Goal: Transaction & Acquisition: Book appointment/travel/reservation

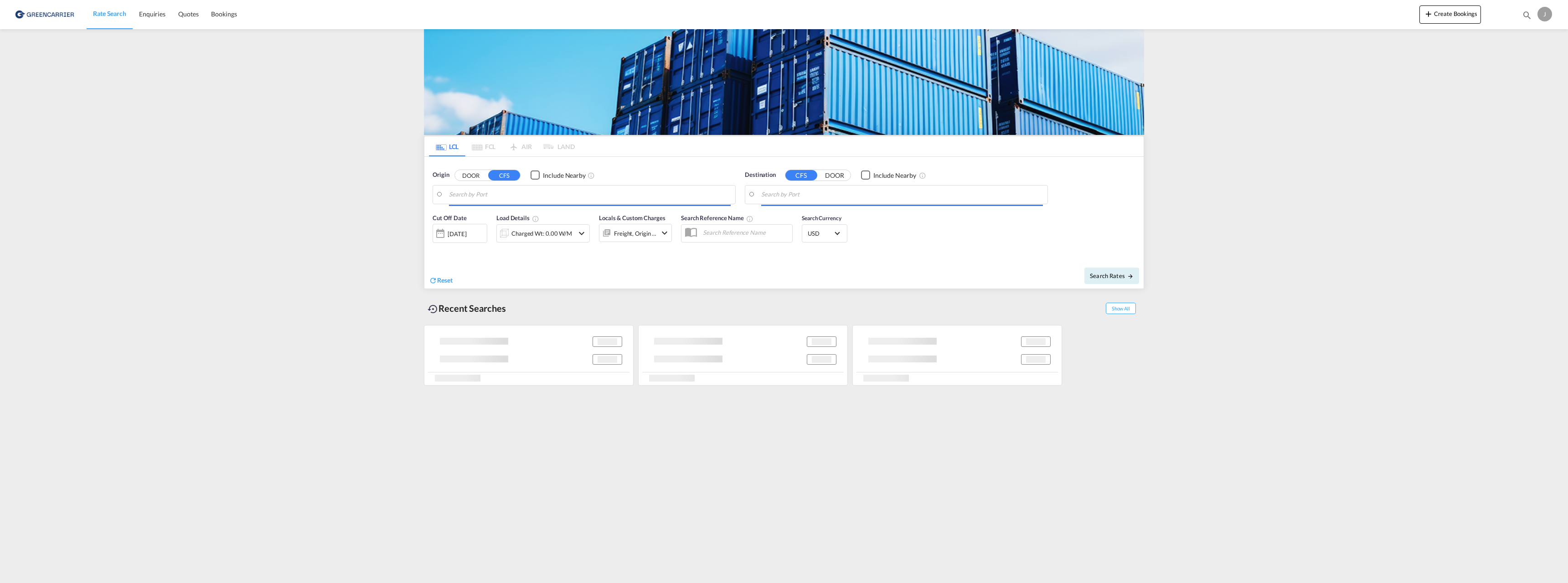
type input "[GEOGRAPHIC_DATA], NOOSL"
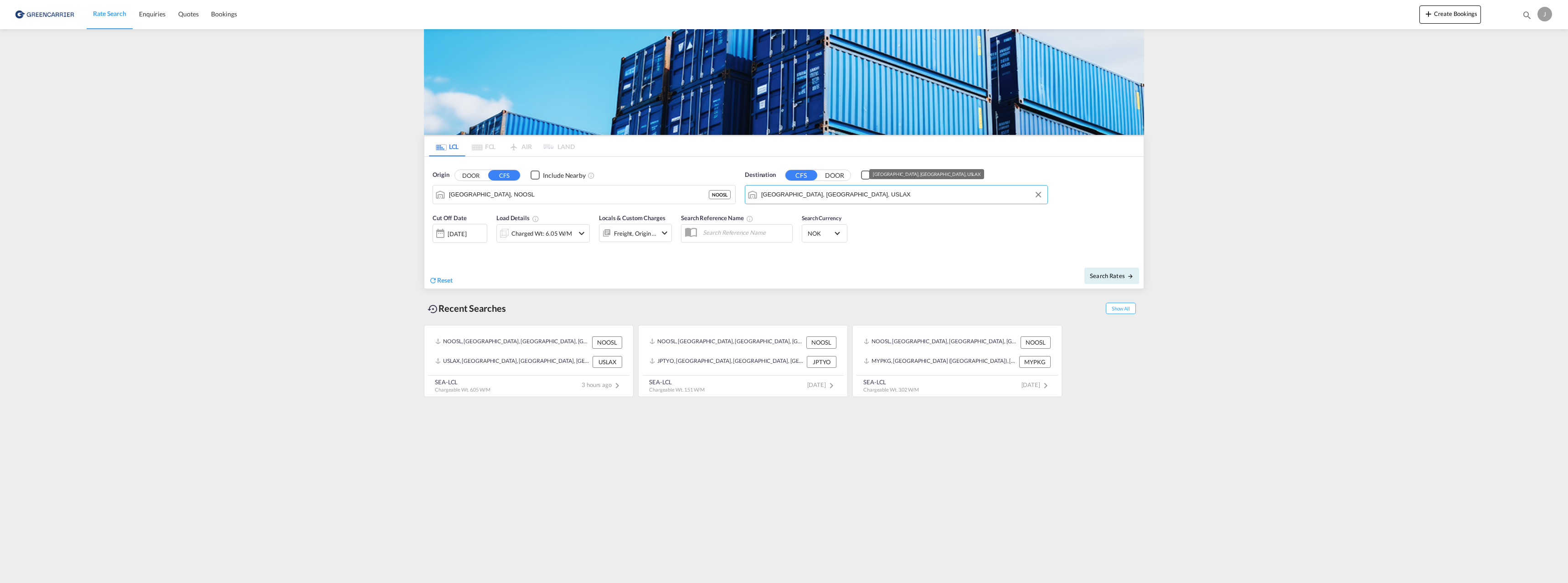
click at [808, 197] on input "[GEOGRAPHIC_DATA], [GEOGRAPHIC_DATA], USLAX" at bounding box center [902, 195] width 282 height 14
click at [814, 214] on div "Keelung ([GEOGRAPHIC_DATA]) [GEOGRAPHIC_DATA], [GEOGRAPHIC_DATA] TWKEL" at bounding box center [831, 219] width 173 height 27
type input "Keelung (Chilung), TWKEL"
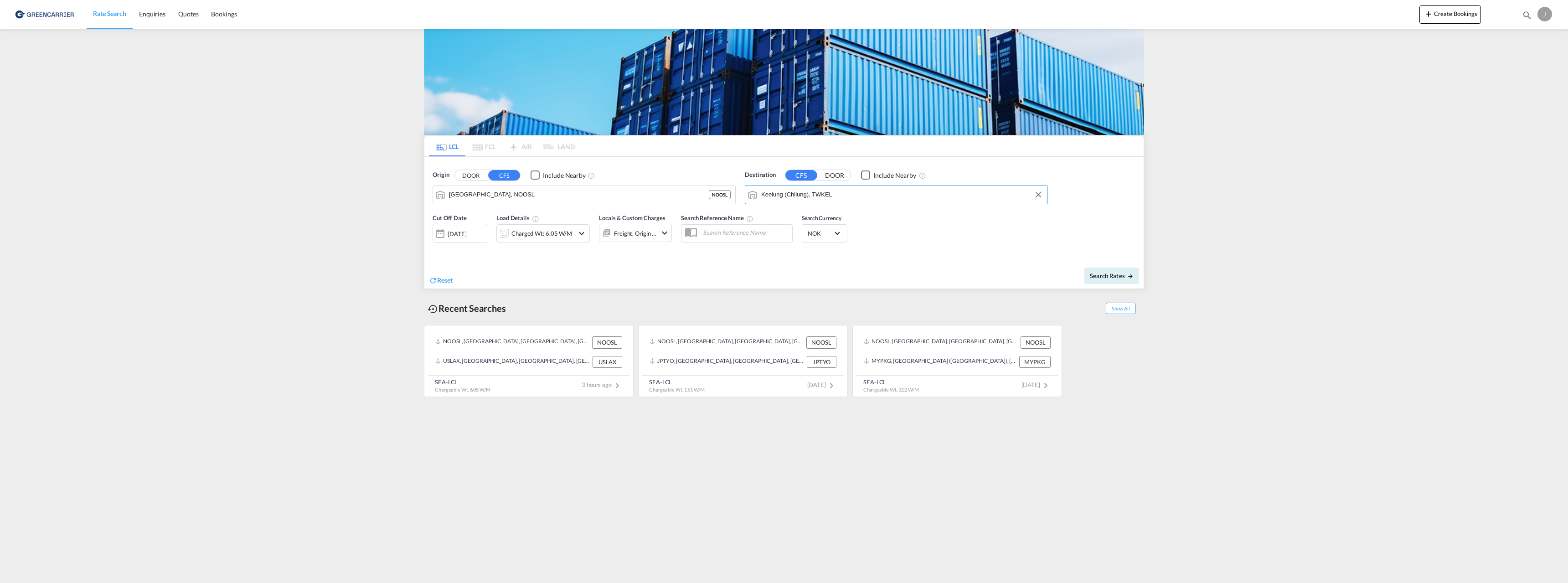
click at [457, 232] on div "[DATE]" at bounding box center [456, 234] width 19 height 8
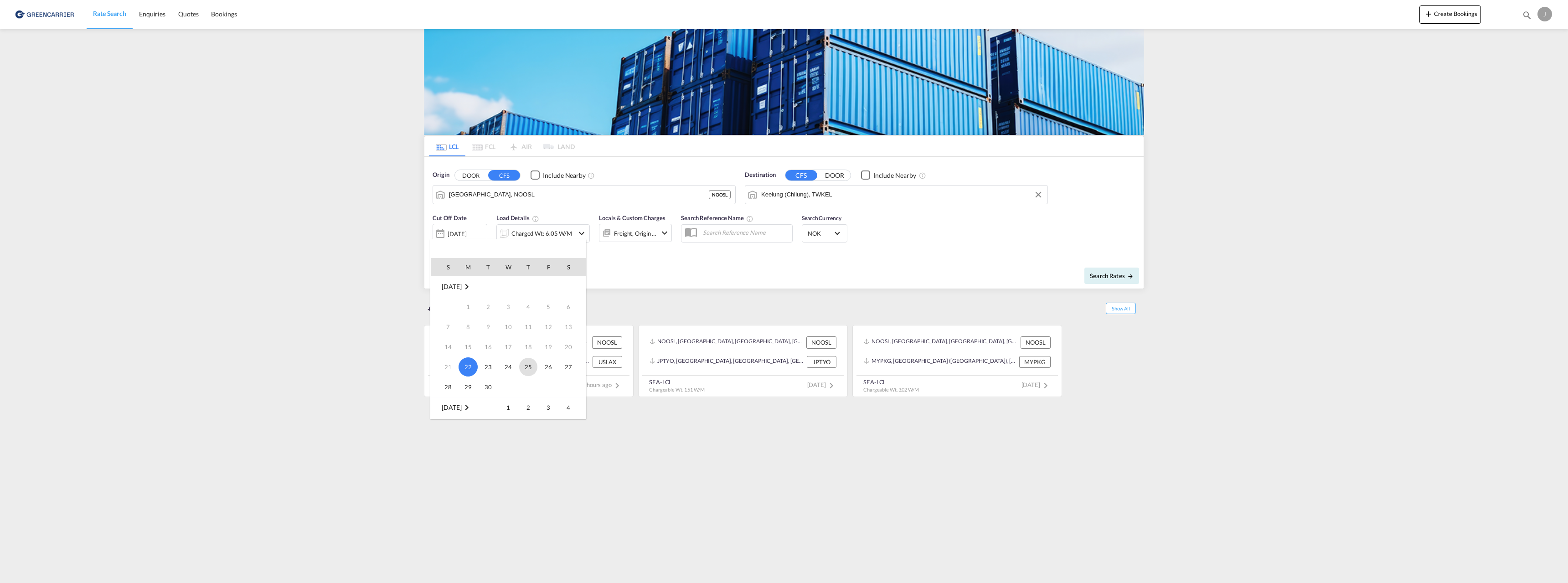
click at [527, 369] on span "25" at bounding box center [528, 366] width 18 height 18
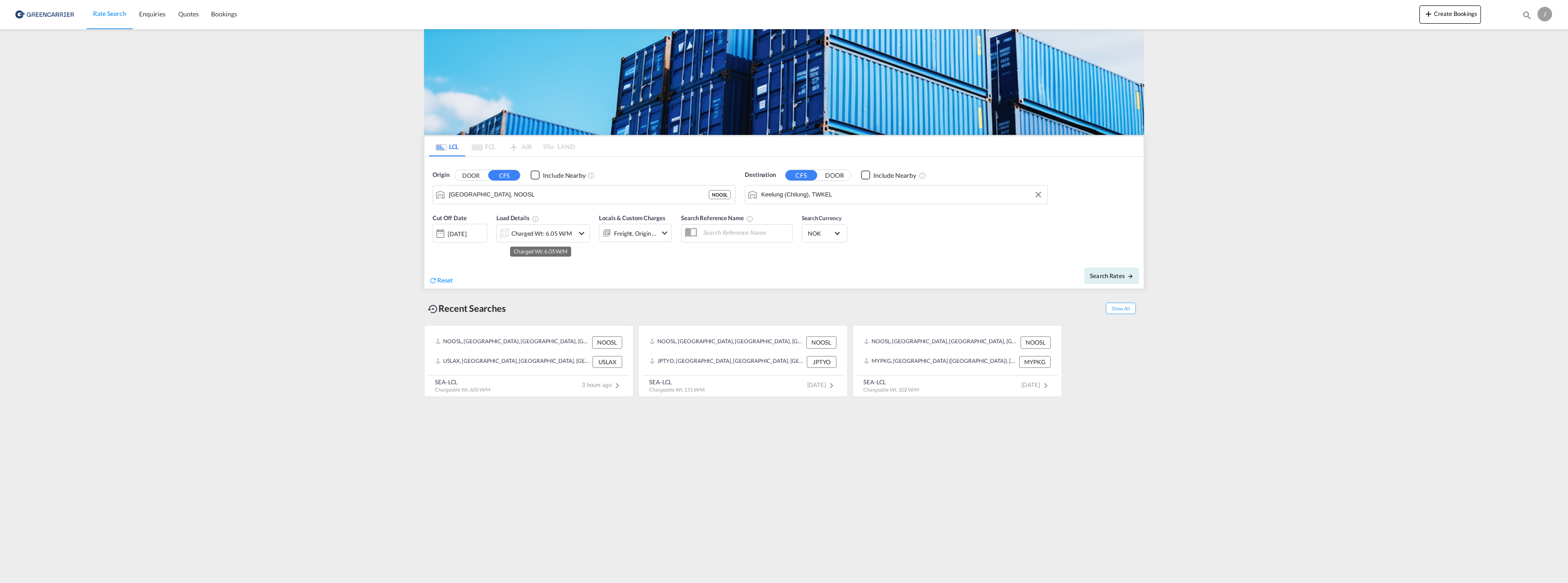
click at [560, 232] on div "Charged Wt: 6.05 W/M" at bounding box center [541, 233] width 61 height 13
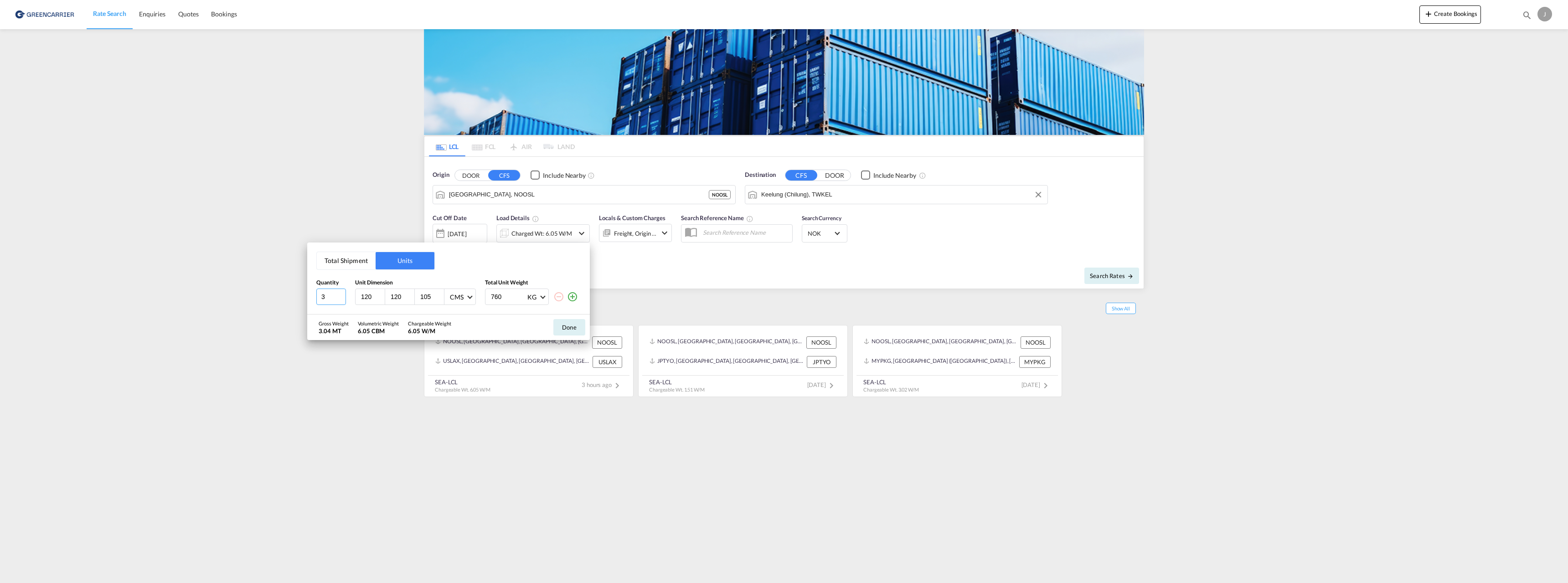
click at [339, 297] on input "3" at bounding box center [332, 296] width 30 height 16
click at [339, 297] on input "2" at bounding box center [332, 296] width 30 height 16
type input "1"
click at [343, 299] on input "1" at bounding box center [332, 296] width 30 height 16
click at [399, 296] on input "120" at bounding box center [401, 296] width 25 height 8
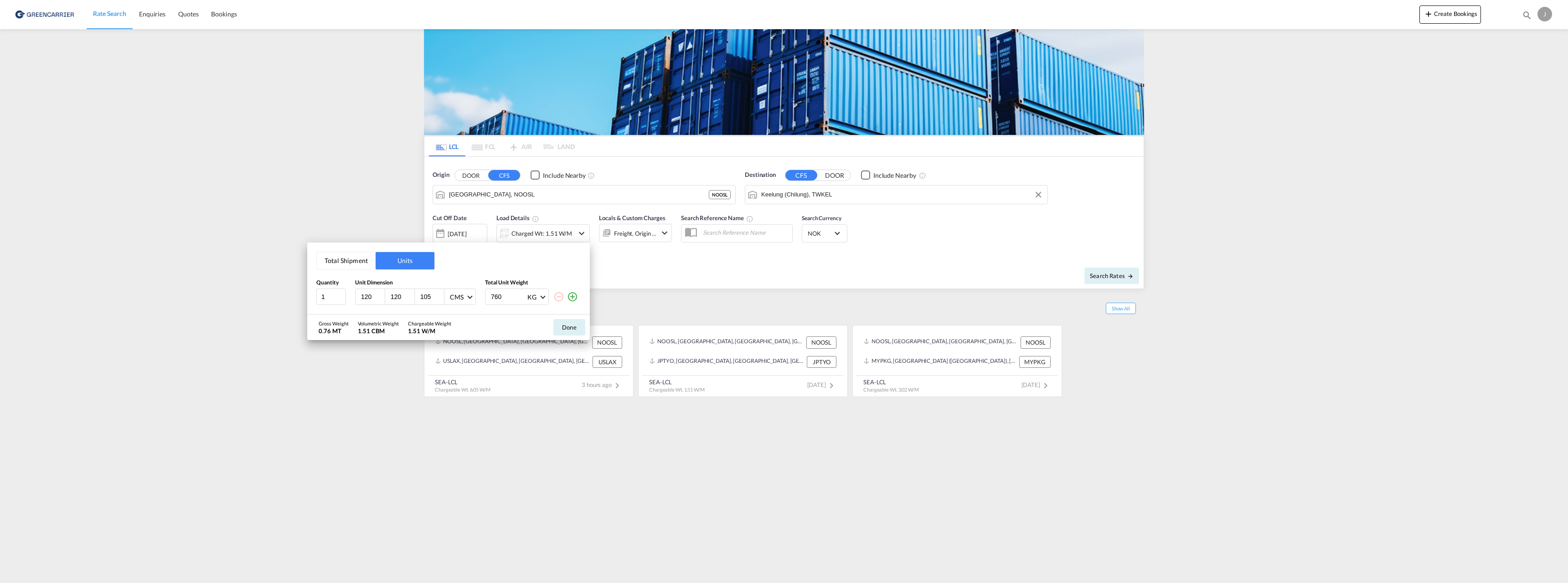
click at [399, 296] on input "120" at bounding box center [401, 296] width 25 height 8
type input "1"
type input "80"
type input "120"
type input "205"
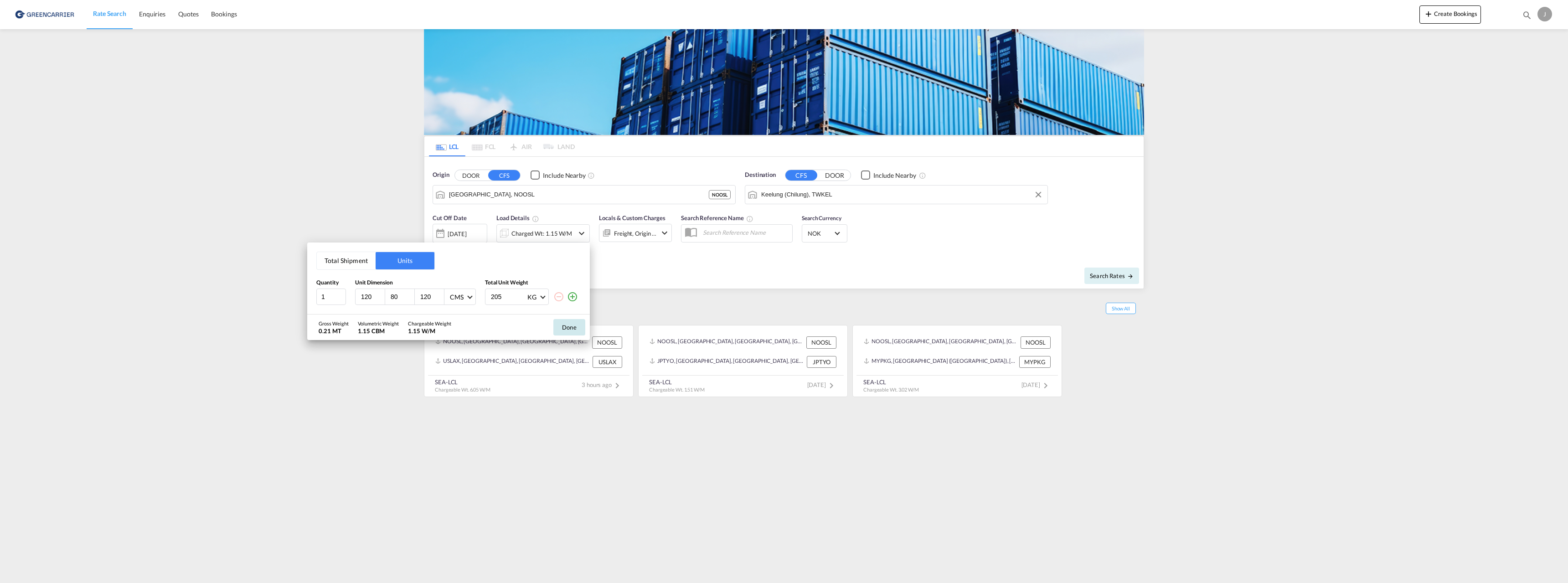
click at [577, 326] on button "Done" at bounding box center [569, 326] width 32 height 16
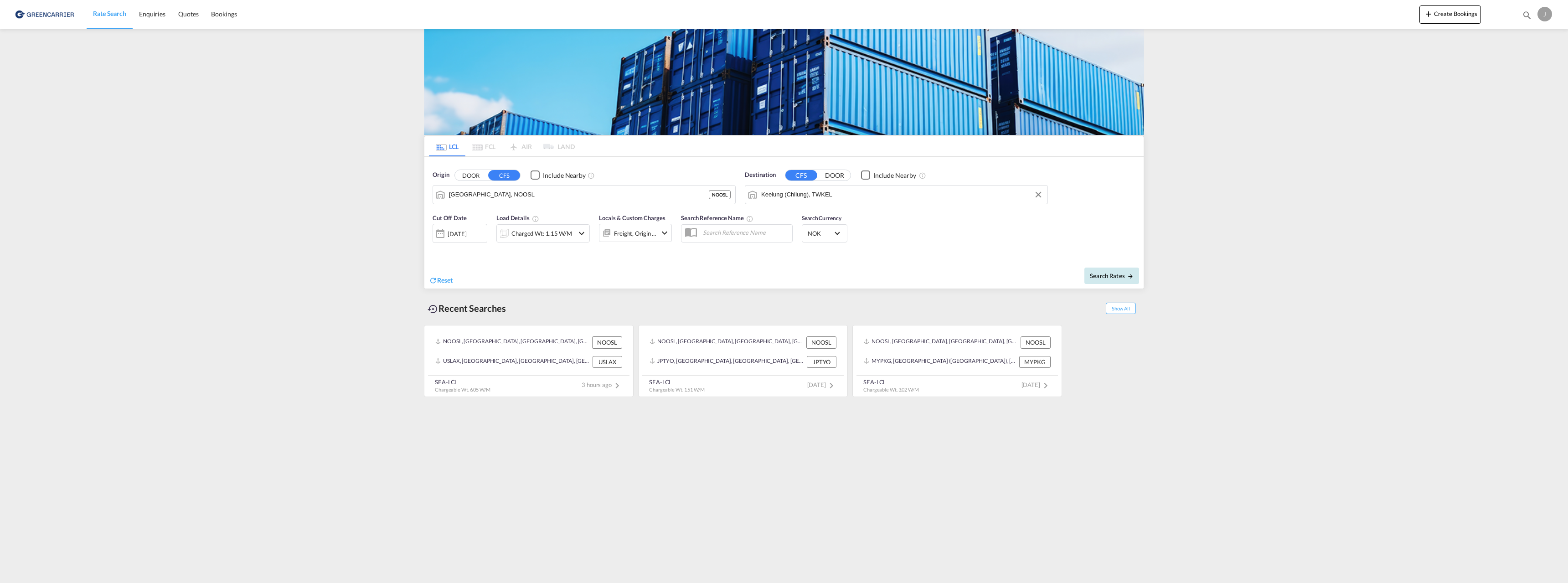
click at [1111, 277] on span "Search Rates" at bounding box center [1112, 275] width 44 height 7
type input "NOOSL to TWKEL / [DATE]"
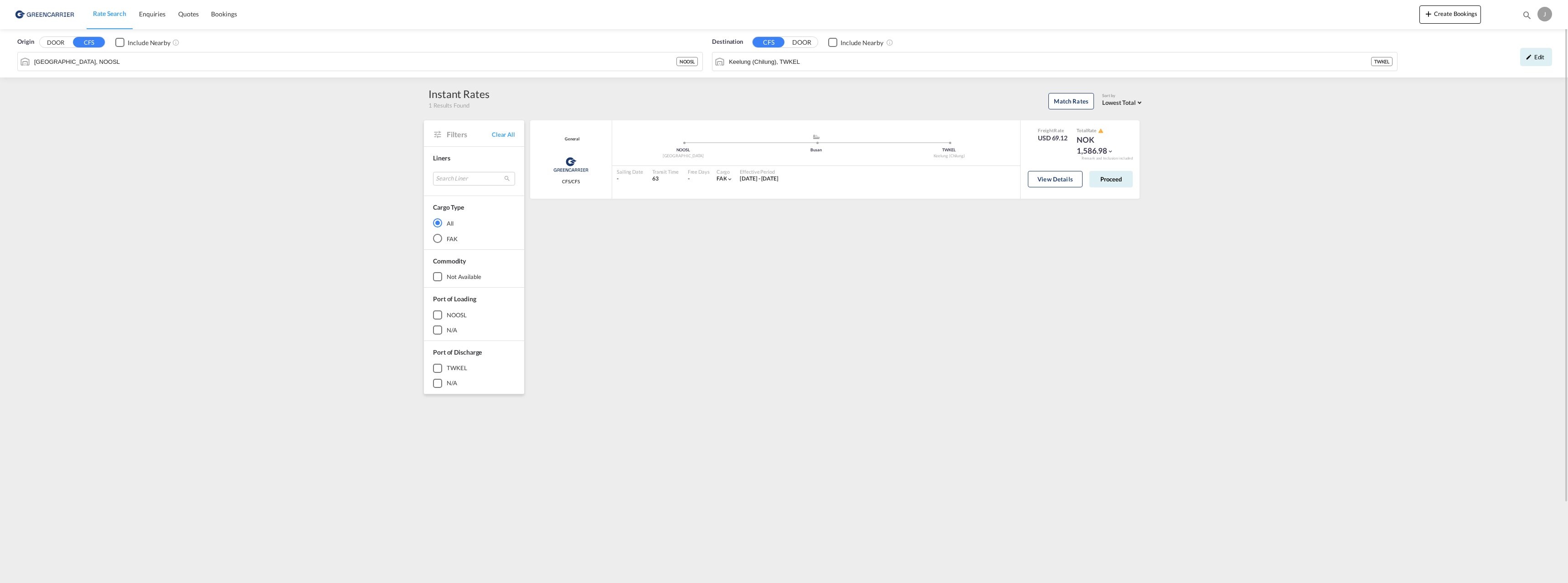
click at [1560, 57] on div "Origin DOOR CFS Include Nearby [GEOGRAPHIC_DATA], NOOSL NOOSL Destination CFS D…" at bounding box center [784, 53] width 1568 height 48
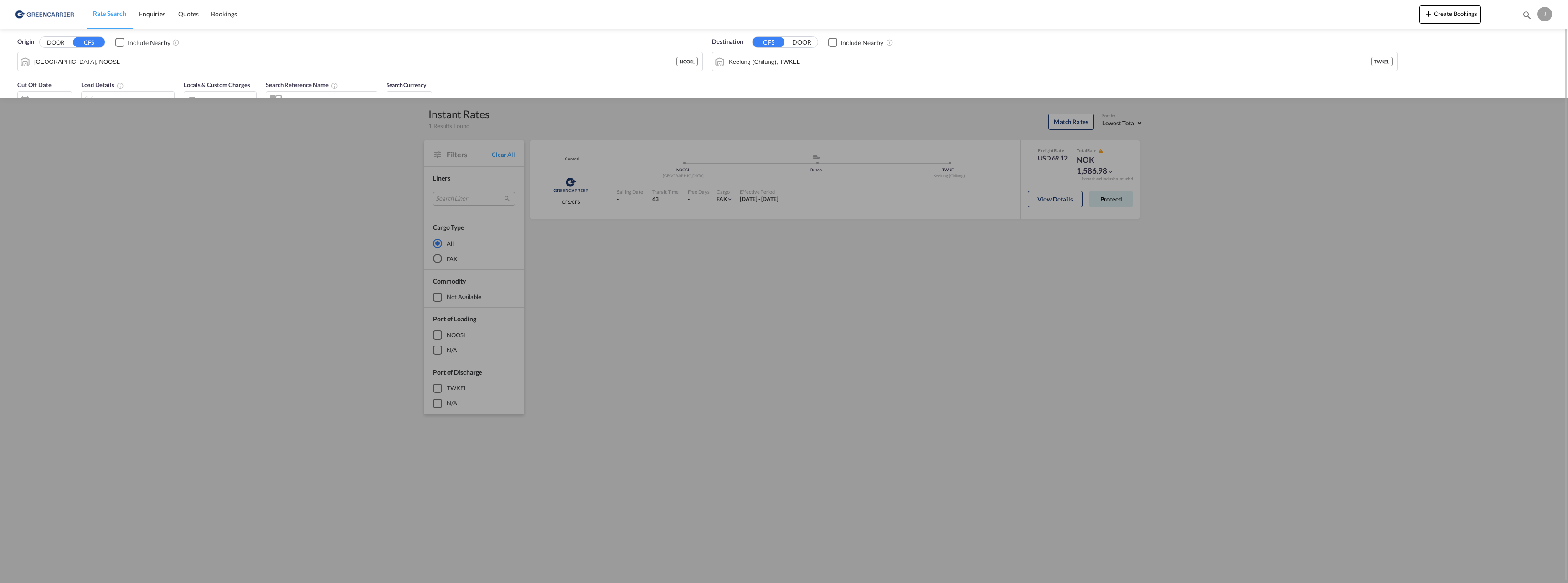
click at [1547, 58] on div "Origin DOOR CFS Include Nearby [GEOGRAPHIC_DATA], NOOSL NOOSL Destination CFS D…" at bounding box center [783, 52] width 1549 height 47
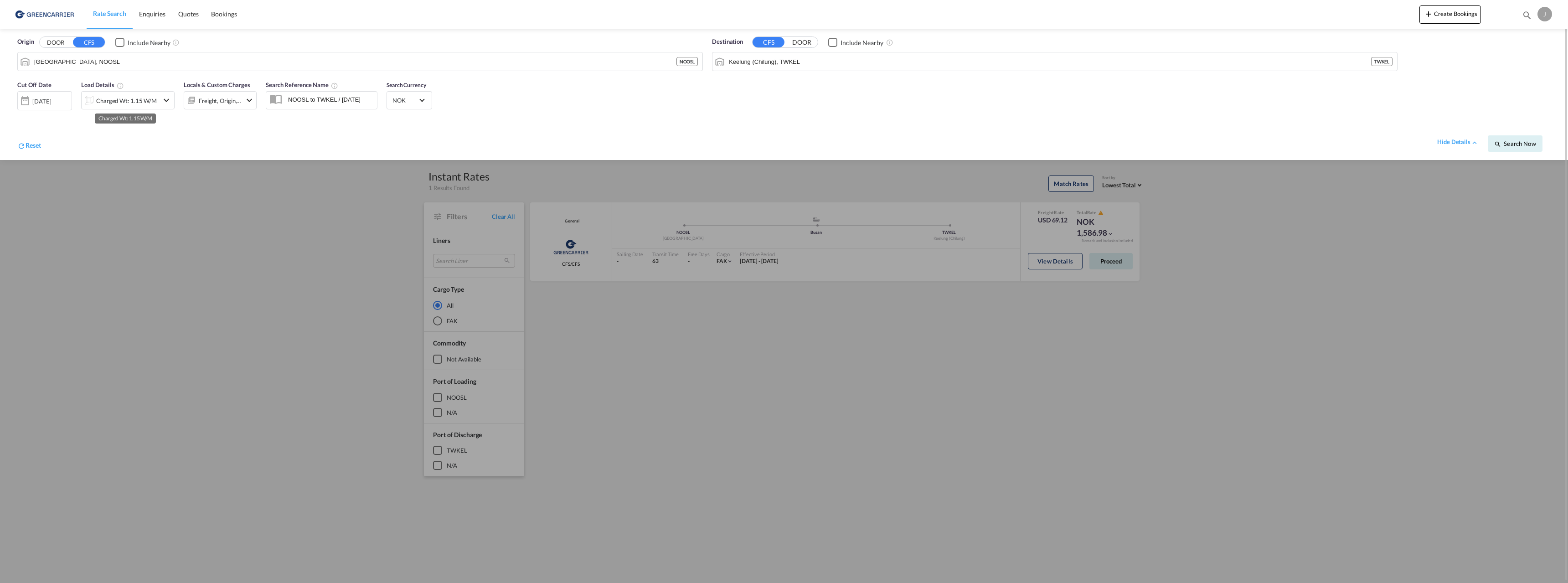
click at [155, 100] on div "Charged Wt: 1.15 W/M" at bounding box center [126, 100] width 61 height 13
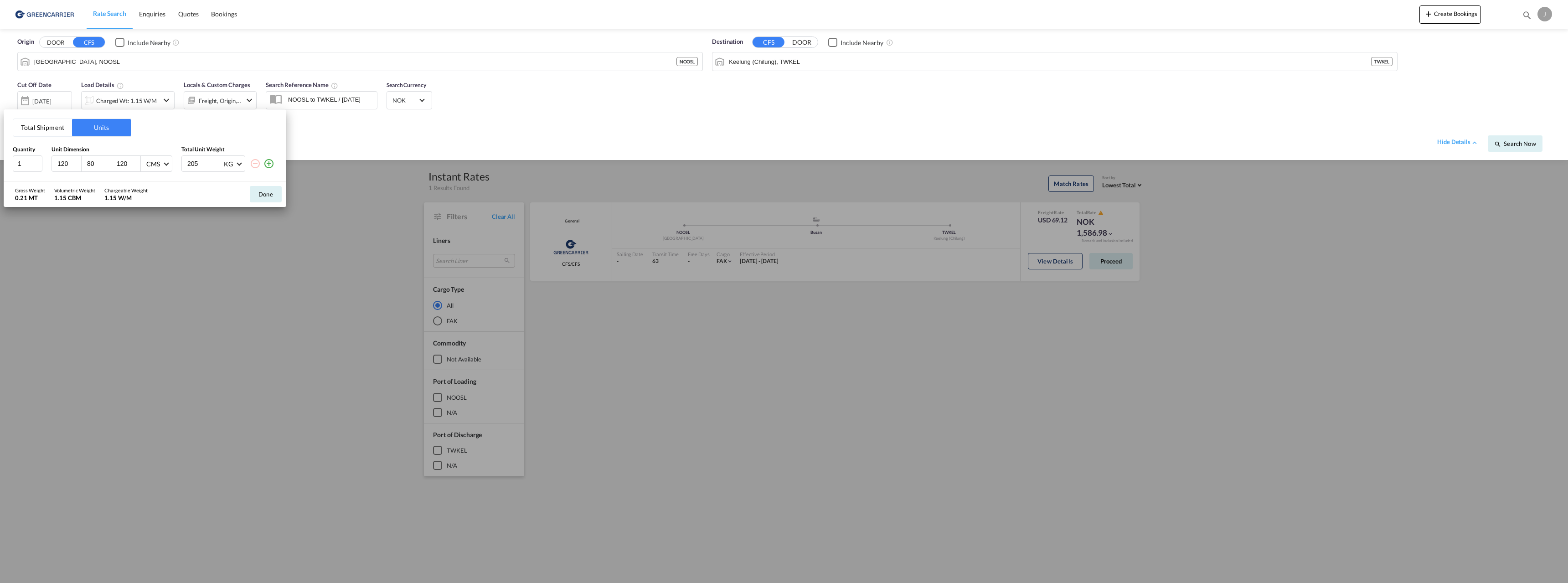
click at [392, 142] on div "Total Shipment Units Quantity Unit Dimension Total Unit Weight 1 120 80 120 CMS…" at bounding box center [784, 292] width 1568 height 583
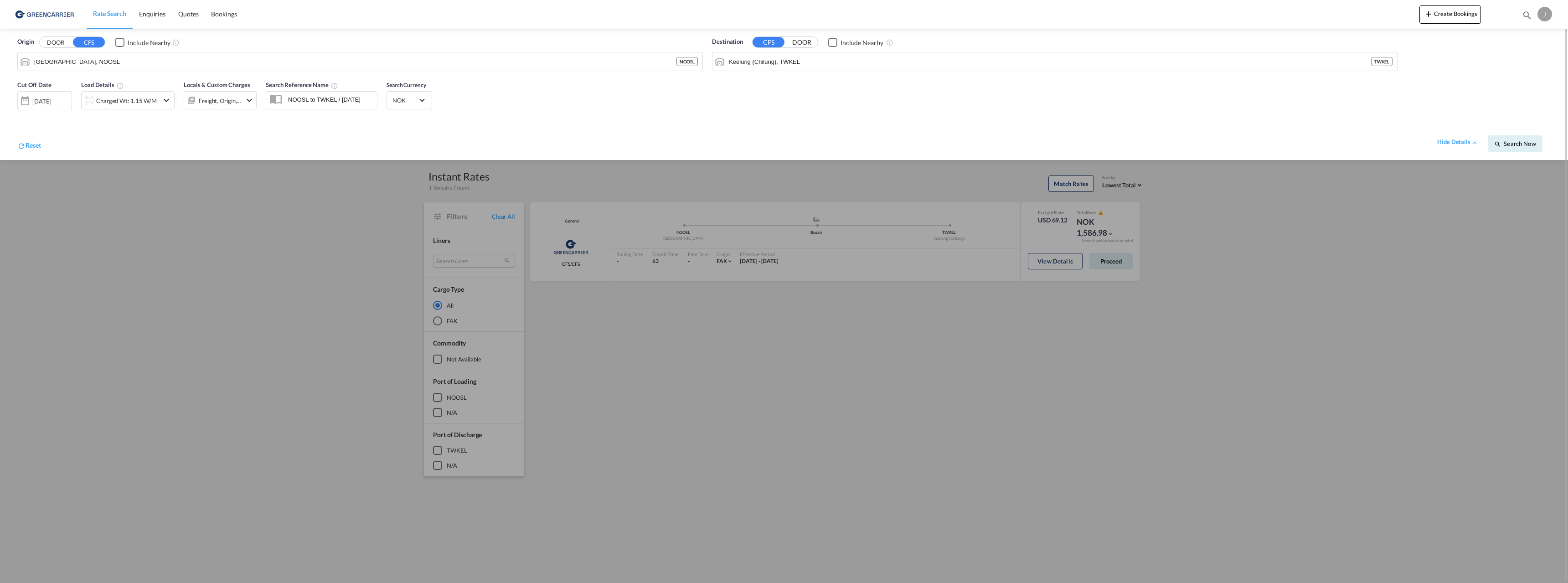
click at [700, 119] on div "Cut Off Date [DATE] [DATE] Load Details Charged Wt: 1.15 W/M Locals & Custom Ch…" at bounding box center [783, 118] width 1549 height 84
click at [1497, 144] on md-icon "icon-magnify" at bounding box center [1497, 144] width 7 height 7
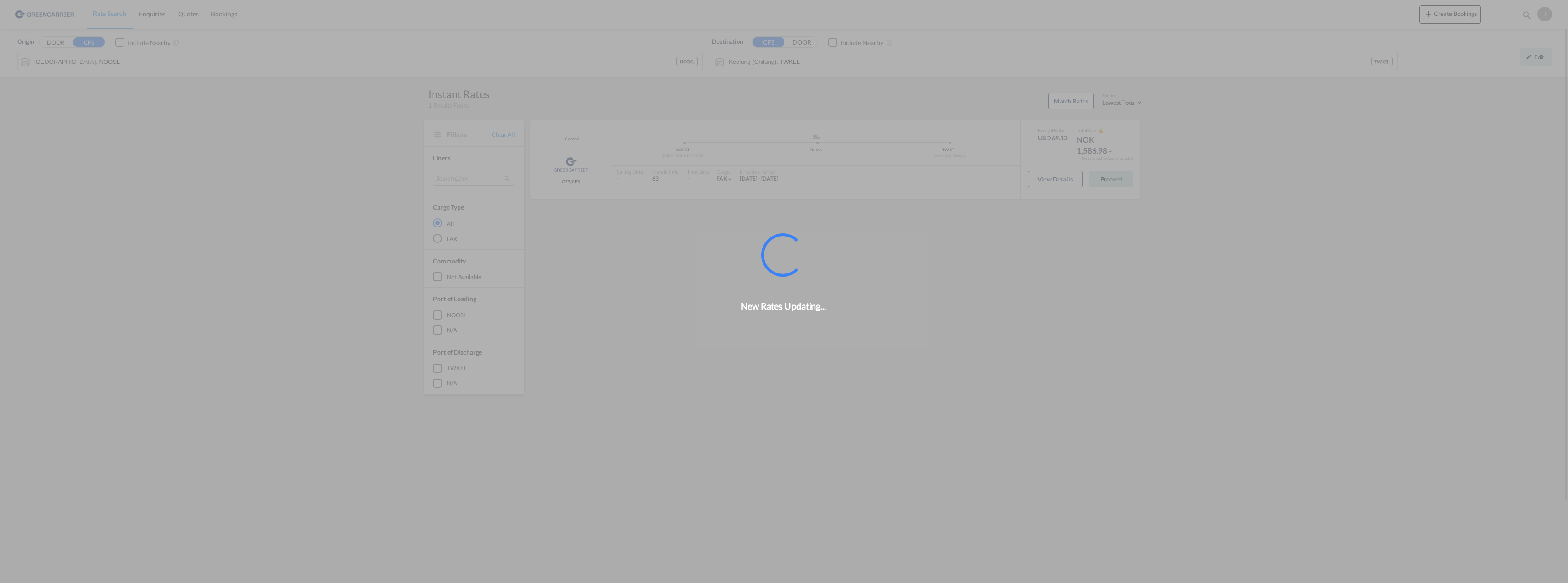
click at [1116, 183] on div "New Rates Updating..." at bounding box center [784, 292] width 1568 height 583
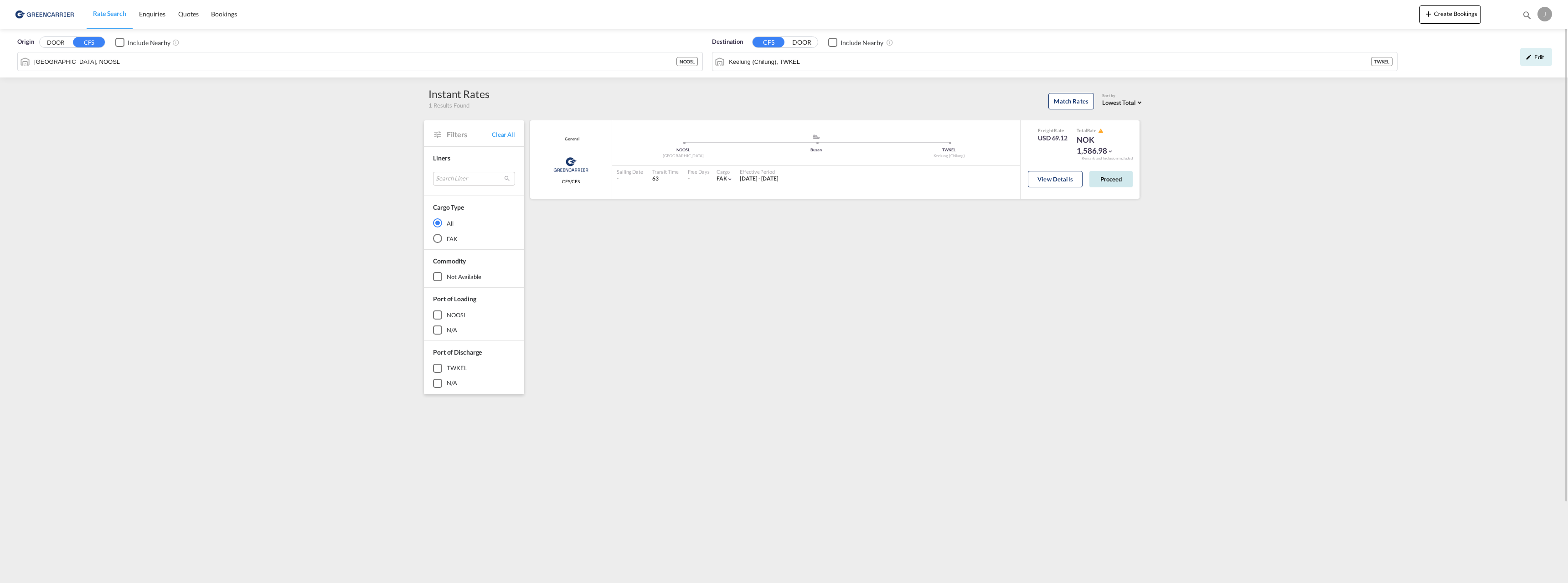
click at [1116, 178] on button "Proceed" at bounding box center [1111, 179] width 43 height 16
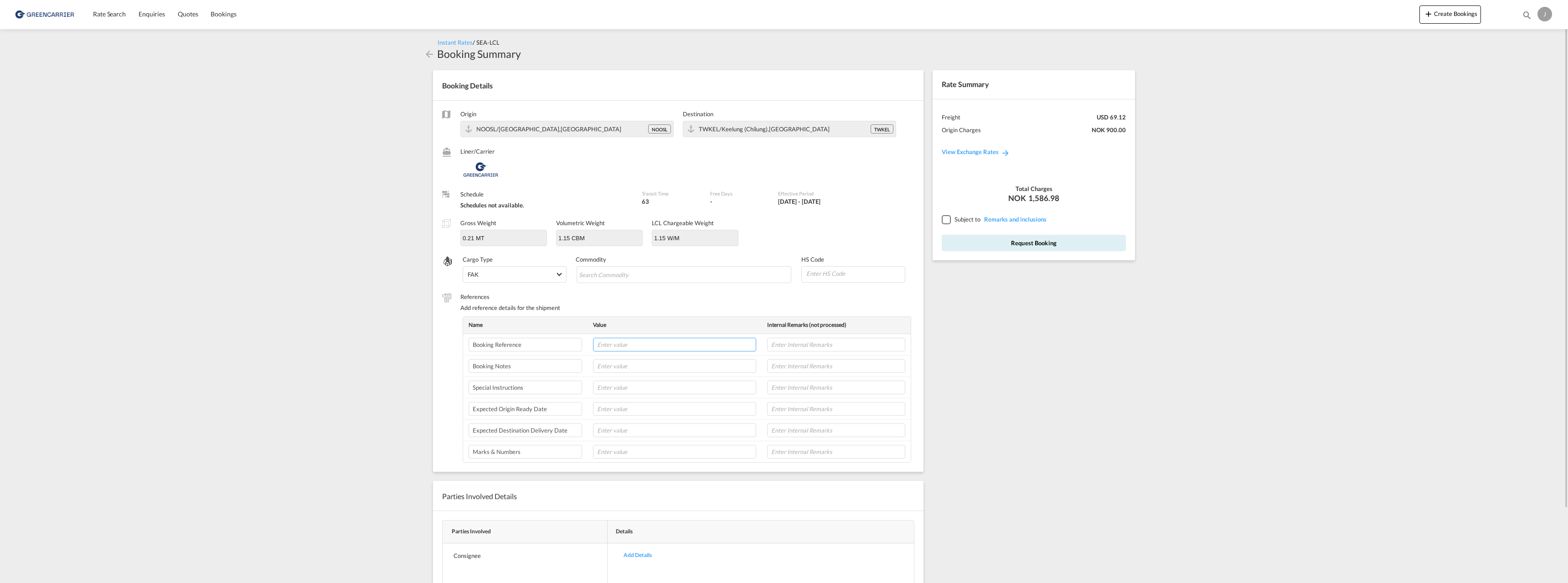
click at [647, 345] on input "text" at bounding box center [674, 344] width 163 height 14
paste input "173765"
type input "173765/JFL"
click at [610, 409] on input "text" at bounding box center [674, 408] width 163 height 14
type input "24/9"
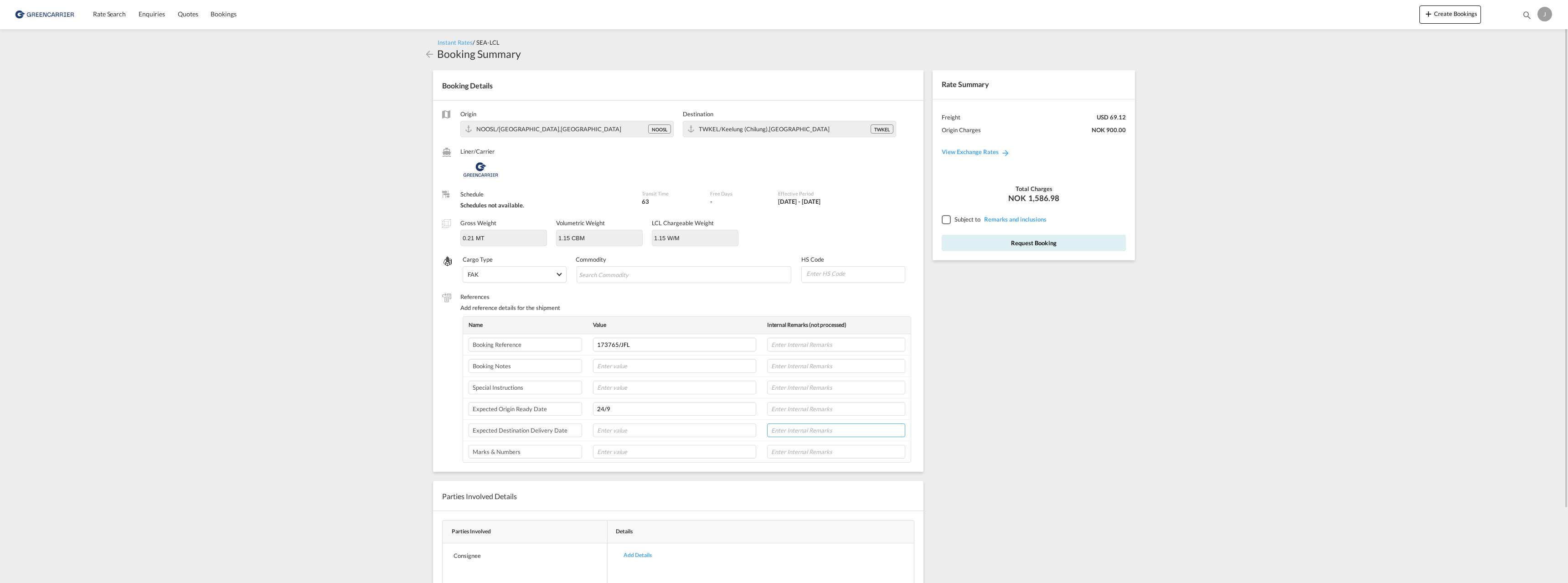
click at [788, 434] on input "text" at bounding box center [836, 430] width 138 height 14
type input "25/11"
click at [637, 279] on input "Search Commodity" at bounding box center [621, 275] width 84 height 15
type input "[MEDICAL_DATA]"
drag, startPoint x: 767, startPoint y: 275, endPoint x: 812, endPoint y: 274, distance: 45.0
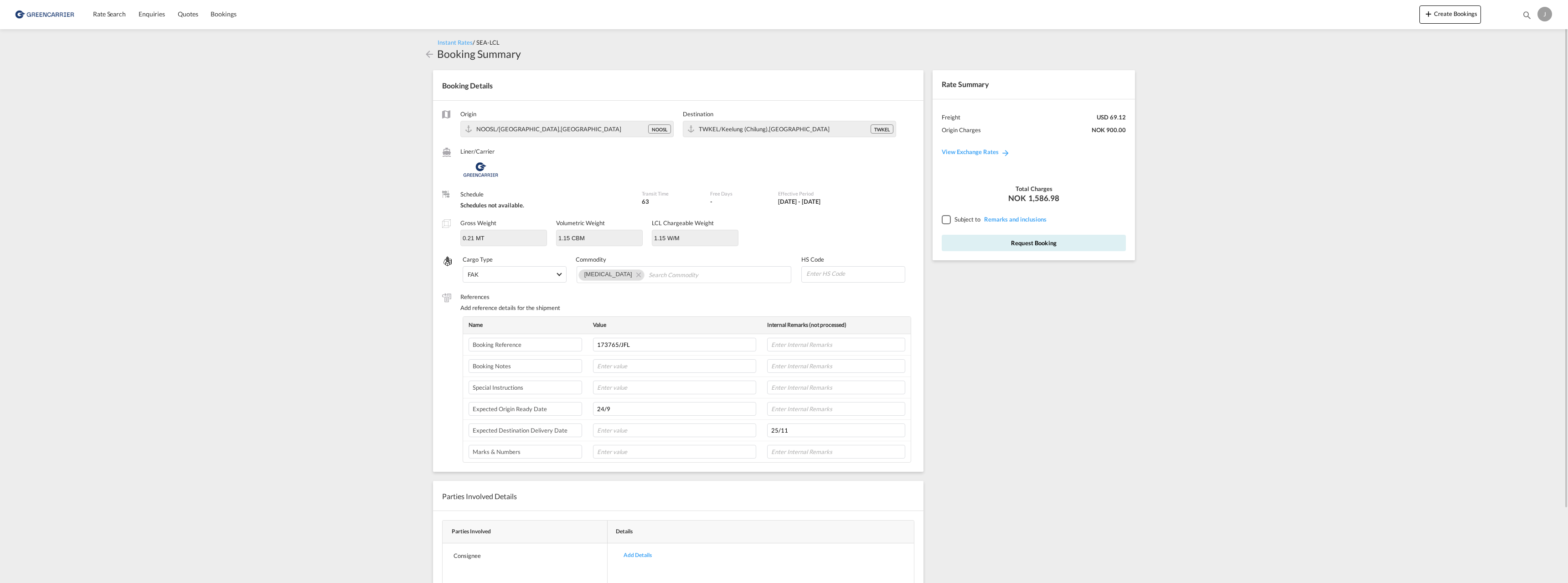
click at [812, 274] on input at bounding box center [854, 274] width 99 height 14
type input "151610"
click at [950, 219] on div at bounding box center [946, 219] width 8 height 8
click at [958, 244] on button "Request Booking" at bounding box center [1034, 243] width 184 height 16
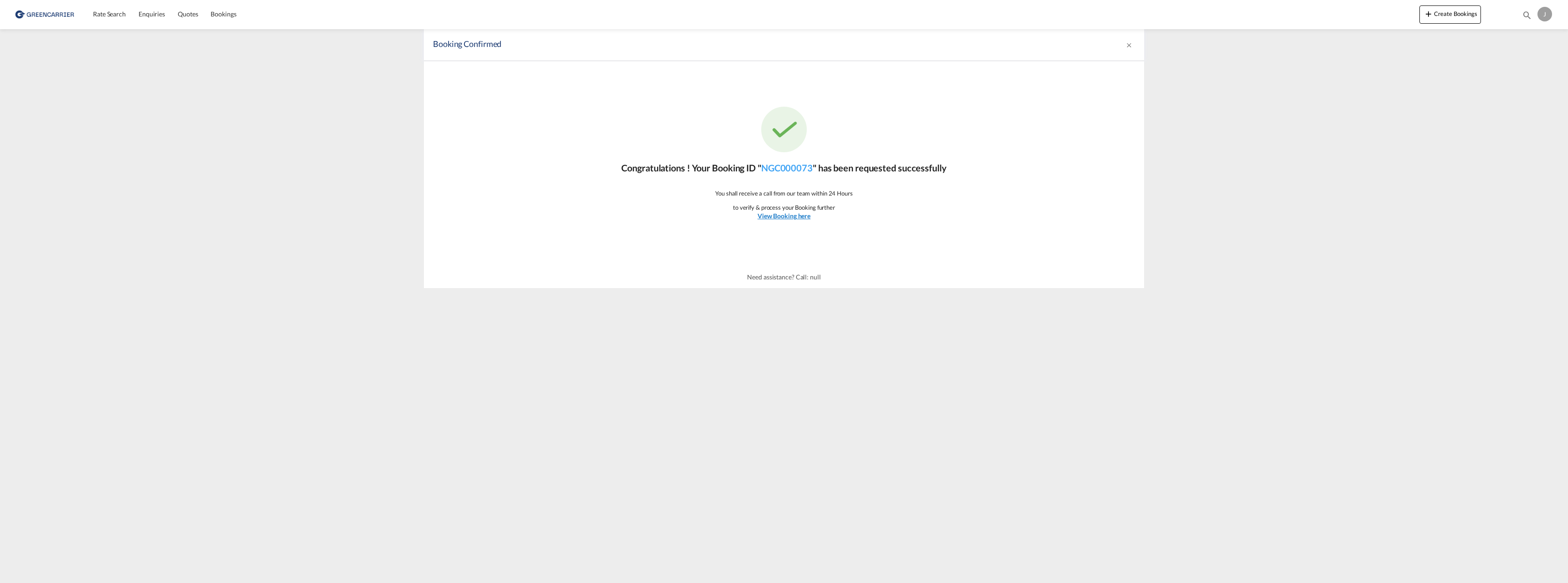
click at [774, 216] on u "View Booking here" at bounding box center [783, 216] width 53 height 8
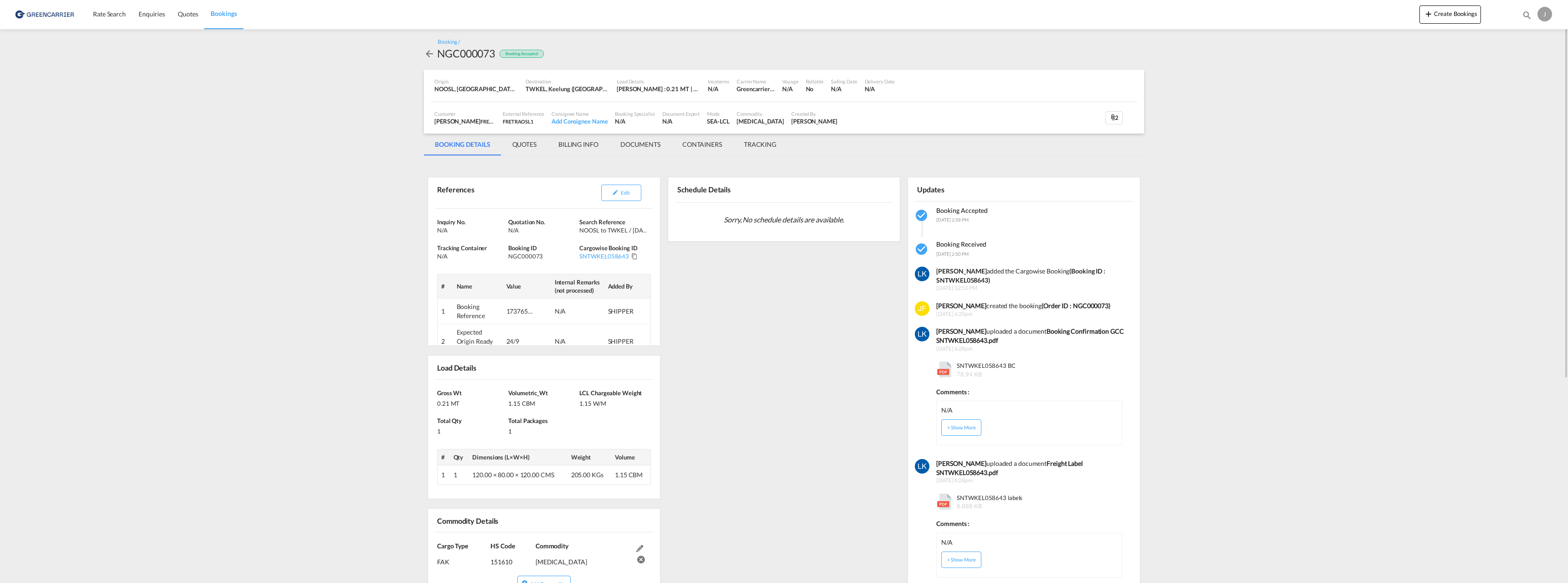
click at [523, 143] on md-tab-item "QUOTES" at bounding box center [524, 145] width 46 height 22
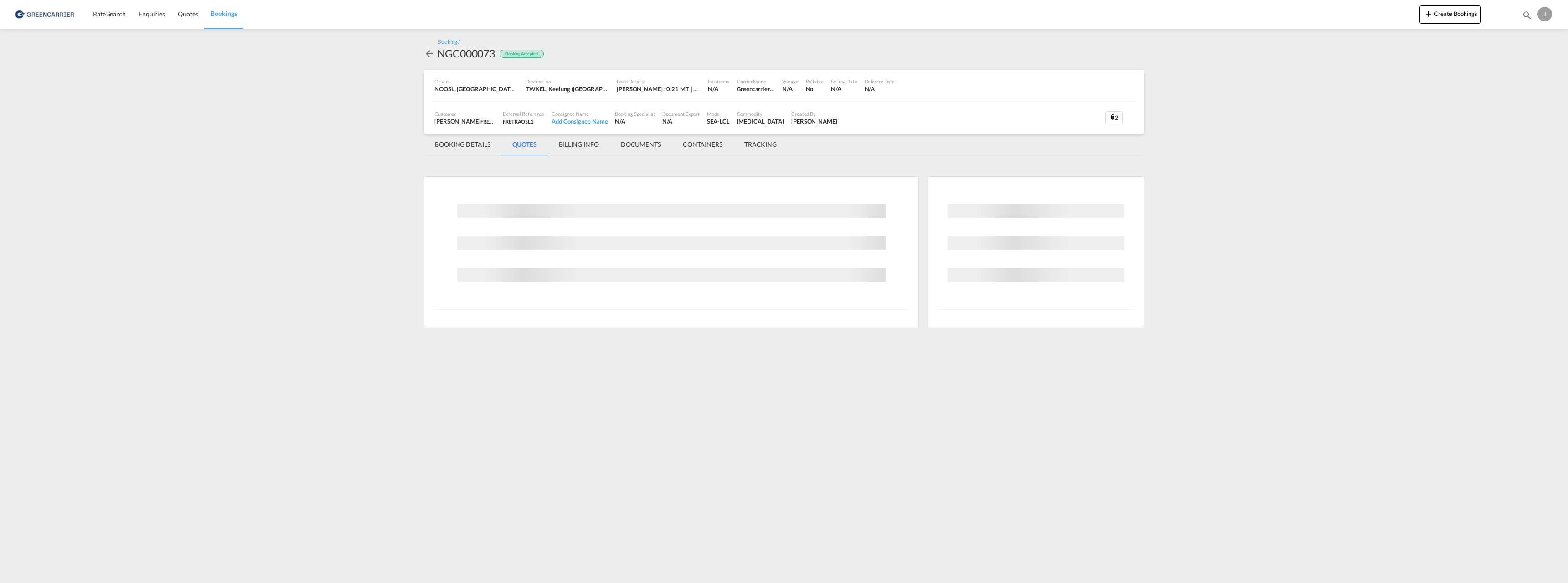
click at [642, 148] on md-tab-item "DOCUMENTS" at bounding box center [641, 145] width 62 height 22
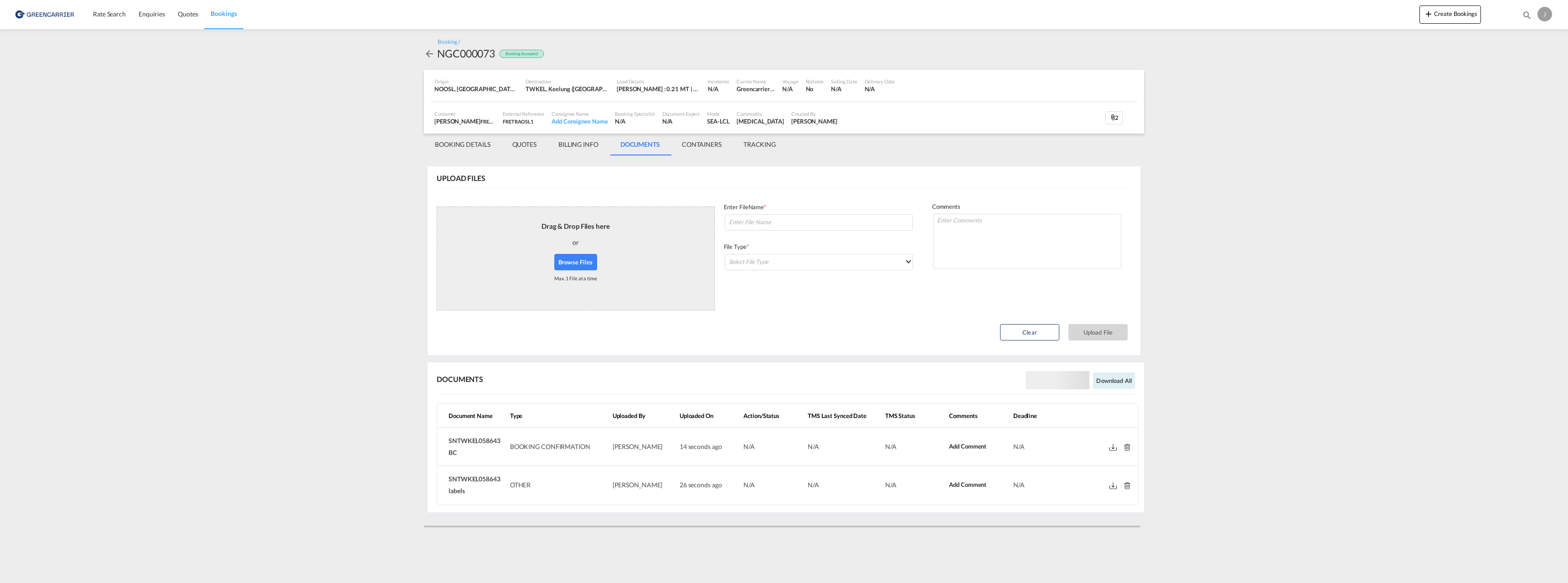
click at [1113, 449] on md-icon at bounding box center [1113, 446] width 7 height 7
drag, startPoint x: 457, startPoint y: 449, endPoint x: 447, endPoint y: 444, distance: 11.2
click at [447, 444] on td "SNTWKEL058643 BC" at bounding box center [471, 446] width 69 height 38
copy span "SNTWKEL058643 BC"
click at [480, 438] on span "SNTWKEL058643 BC" at bounding box center [474, 446] width 52 height 20
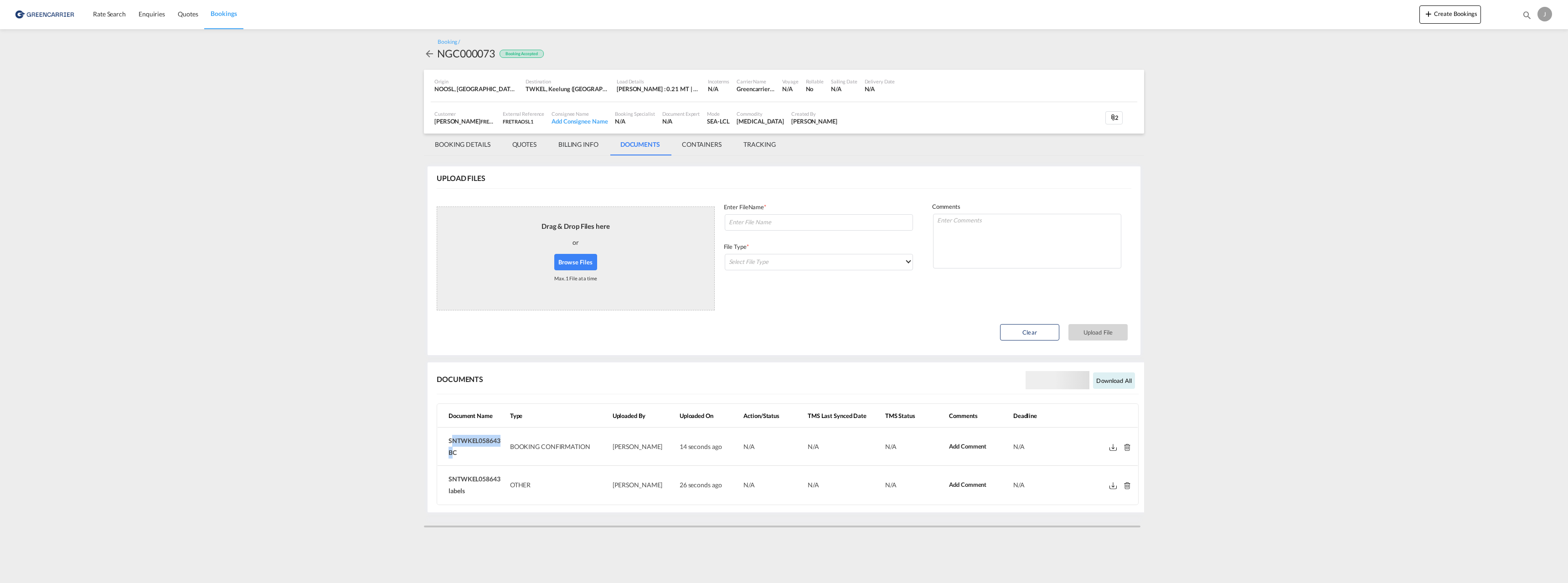
click at [480, 438] on span "SNTWKEL058643 BC" at bounding box center [474, 446] width 52 height 20
click at [482, 440] on span "SNTWKEL058643 BC" at bounding box center [474, 446] width 52 height 20
